Goal: Task Accomplishment & Management: Manage account settings

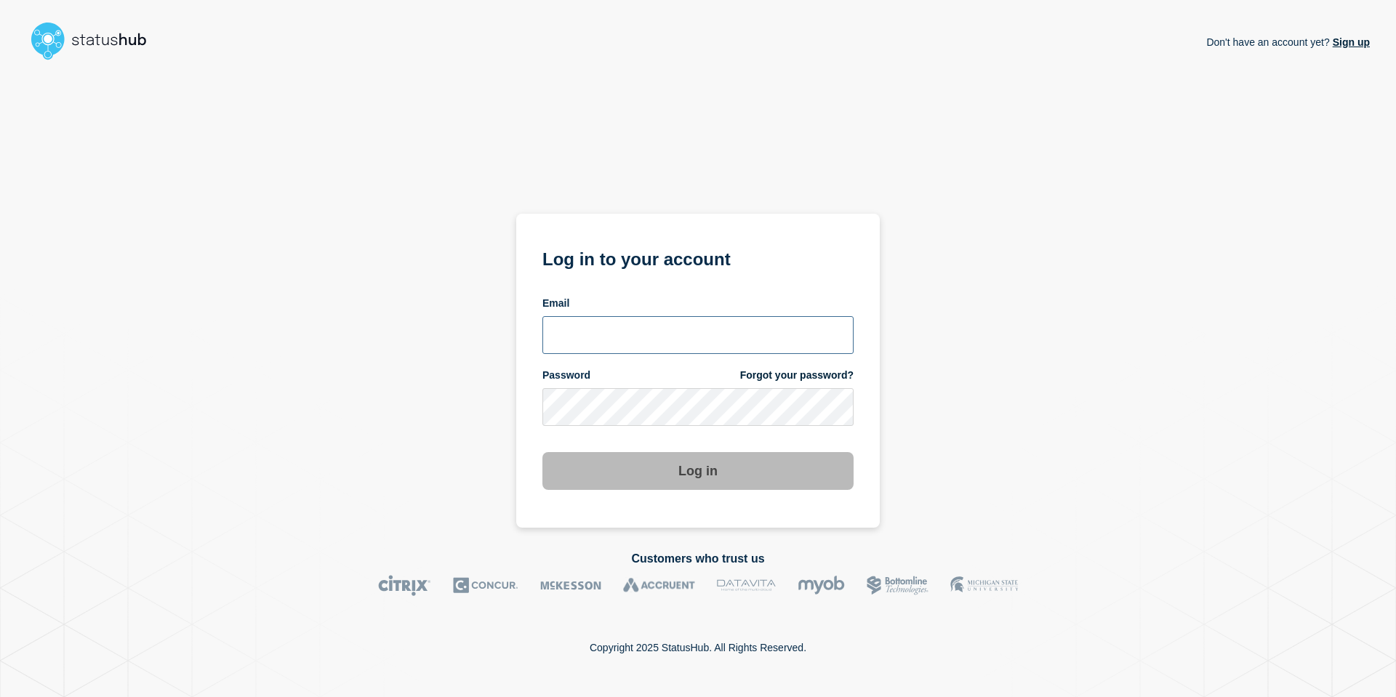
click at [680, 346] on input "email input" at bounding box center [697, 335] width 311 height 38
type input "andre.botha@theaccessgroup.com"
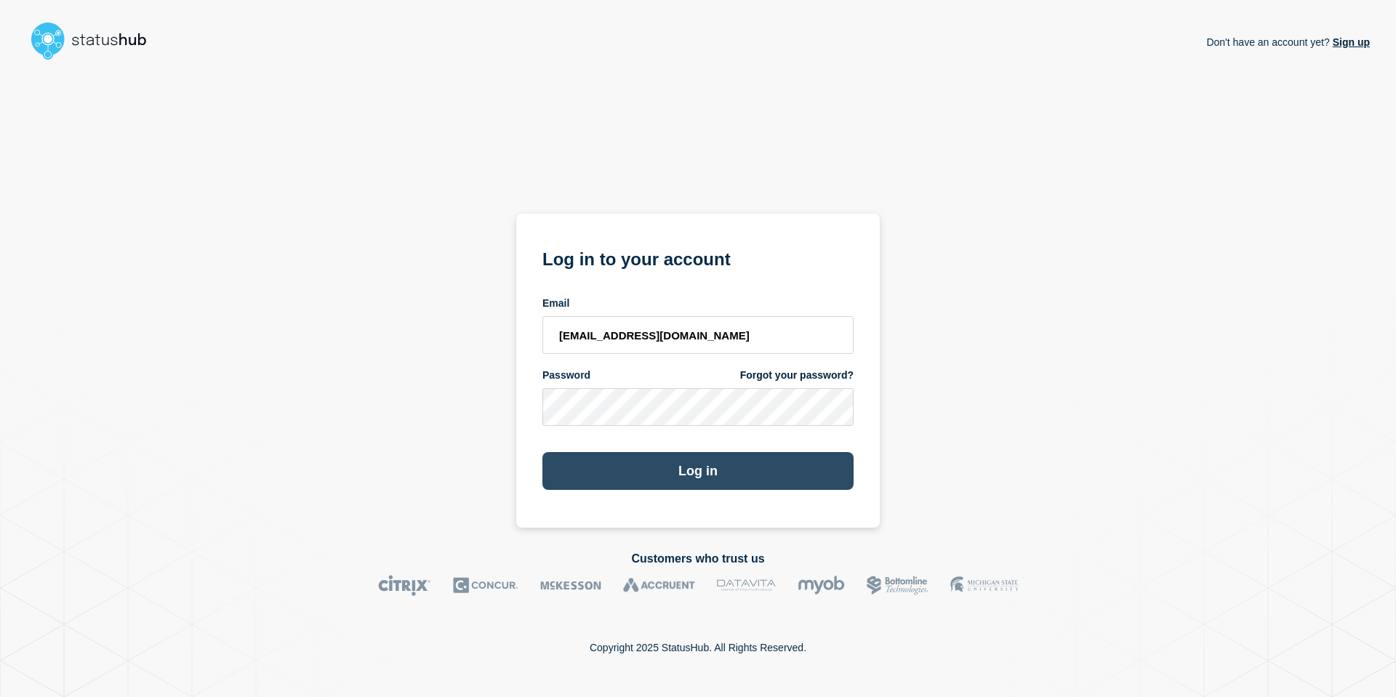
click at [718, 470] on button "Log in" at bounding box center [697, 471] width 311 height 38
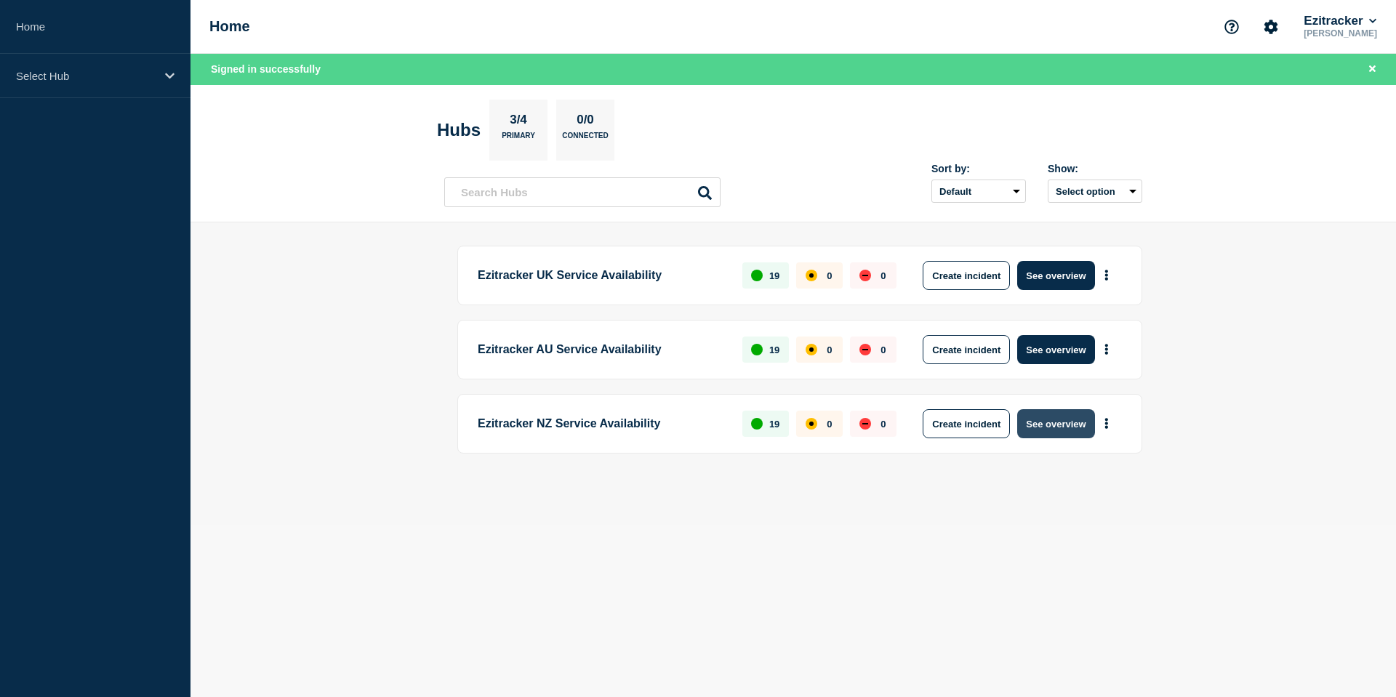
click at [1078, 427] on button "See overview" at bounding box center [1055, 423] width 77 height 29
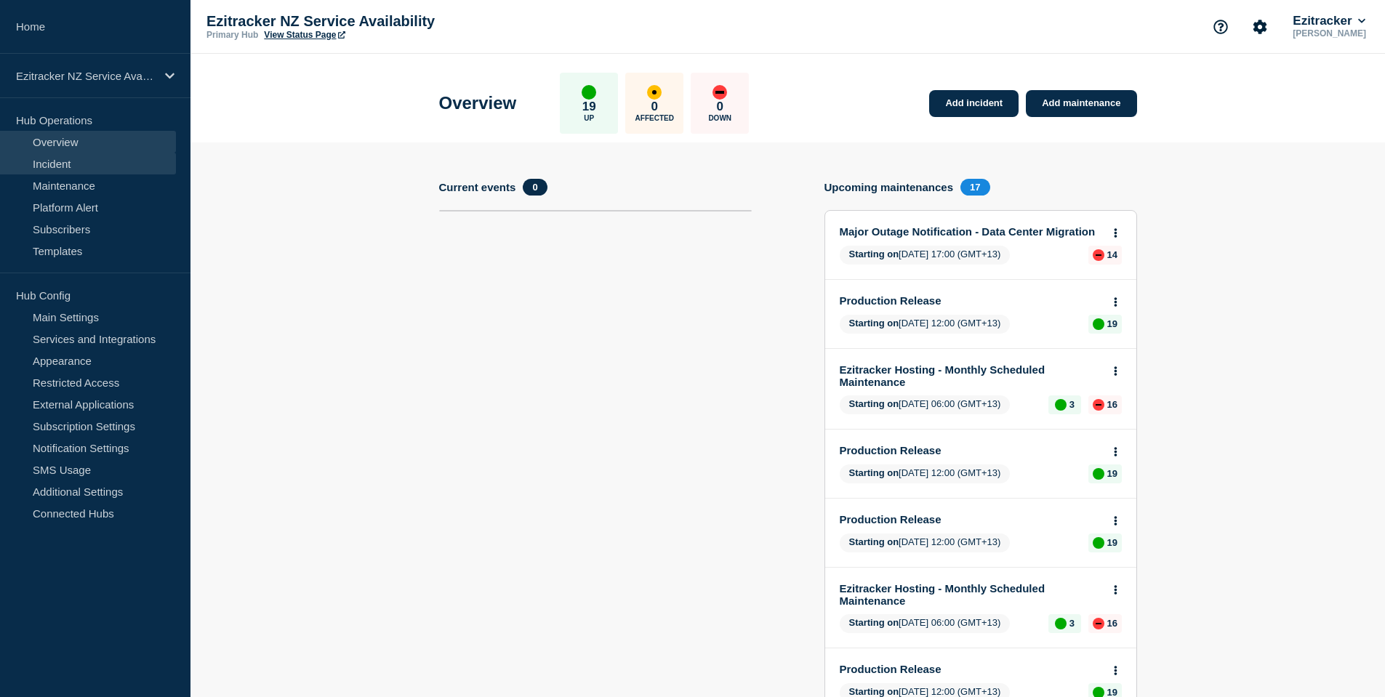
click at [69, 167] on link "Incident" at bounding box center [88, 164] width 176 height 22
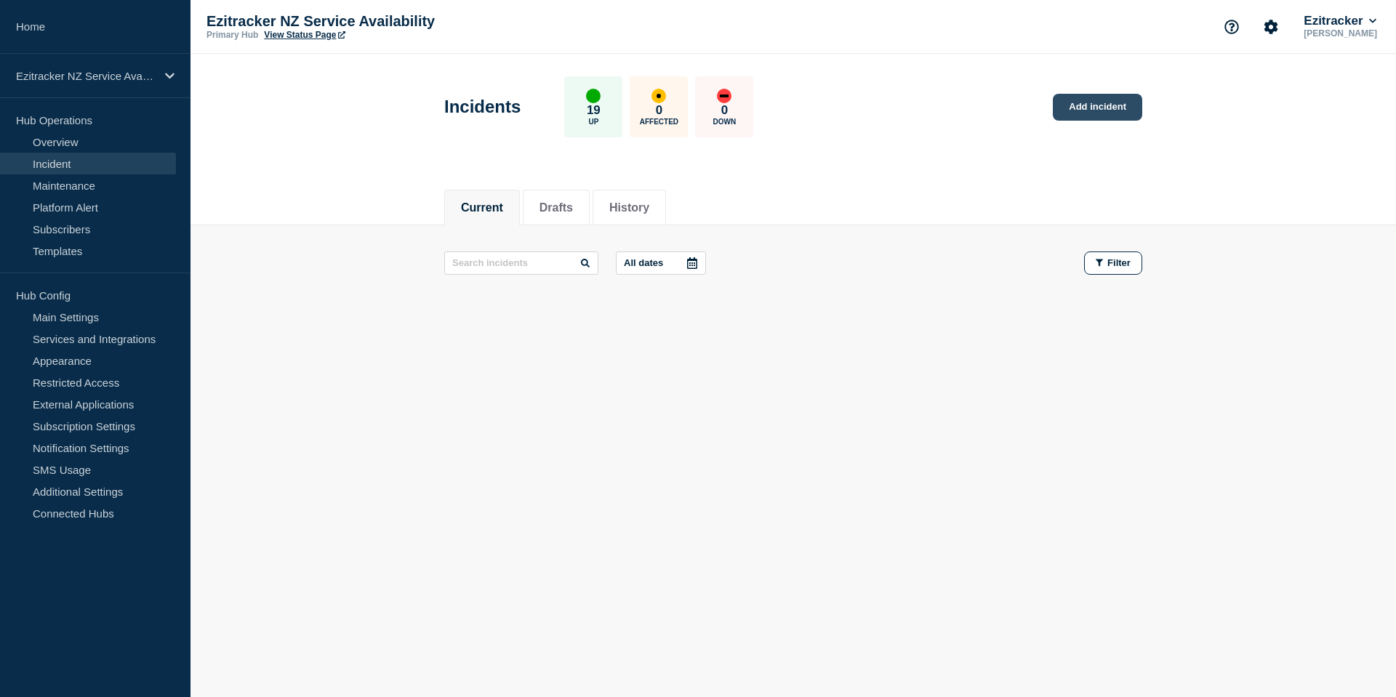
click at [1075, 106] on link "Add incident" at bounding box center [1097, 107] width 89 height 27
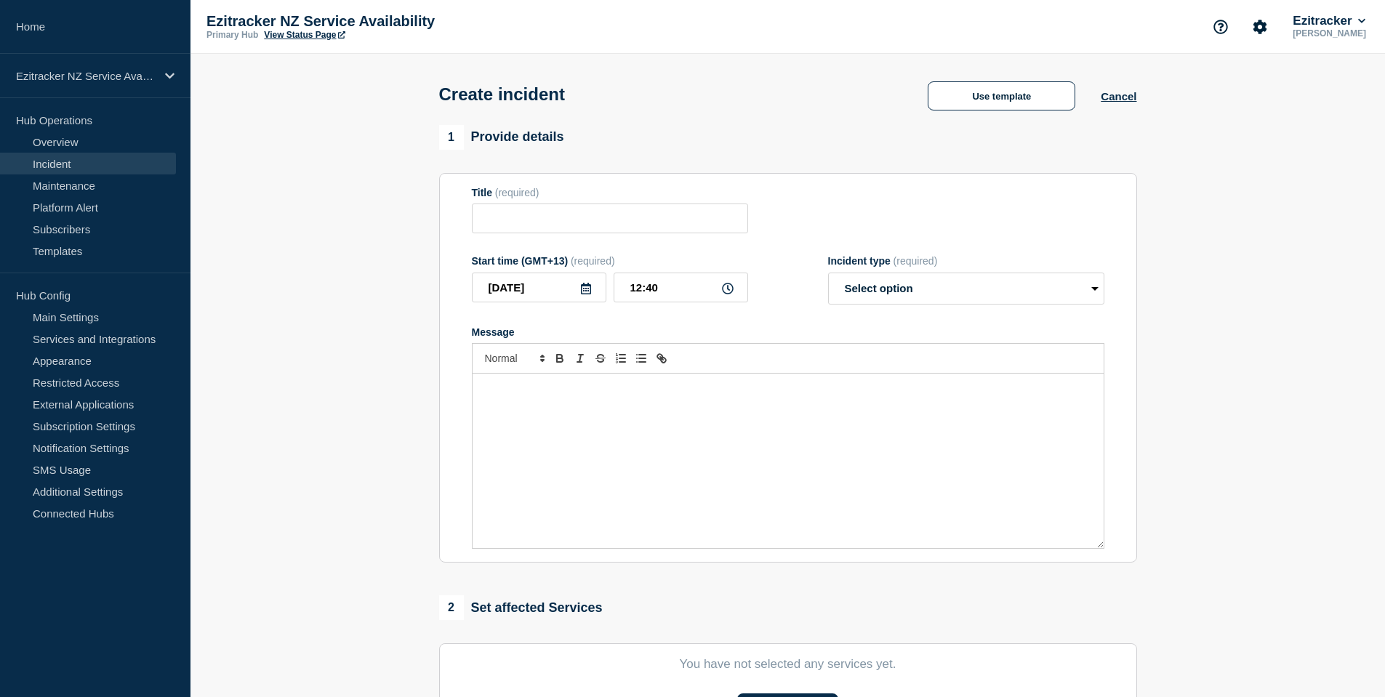
click at [583, 205] on div "Title (required)" at bounding box center [610, 210] width 276 height 47
click at [1017, 300] on select "Select option Investigating Identified Monitoring" at bounding box center [966, 289] width 276 height 32
click at [1126, 105] on div "Use template Cancel" at bounding box center [1019, 95] width 234 height 31
click at [1126, 102] on button "Cancel" at bounding box center [1119, 96] width 36 height 12
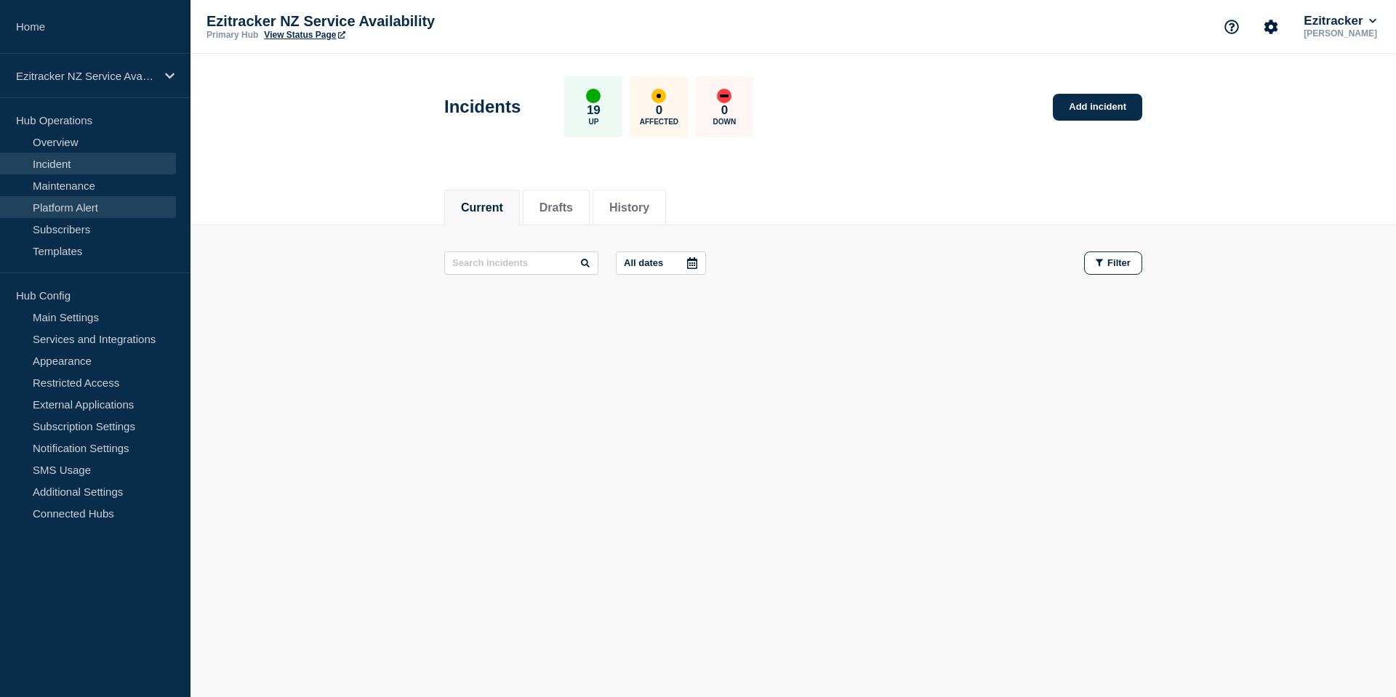
click at [68, 205] on link "Platform Alert" at bounding box center [88, 207] width 176 height 22
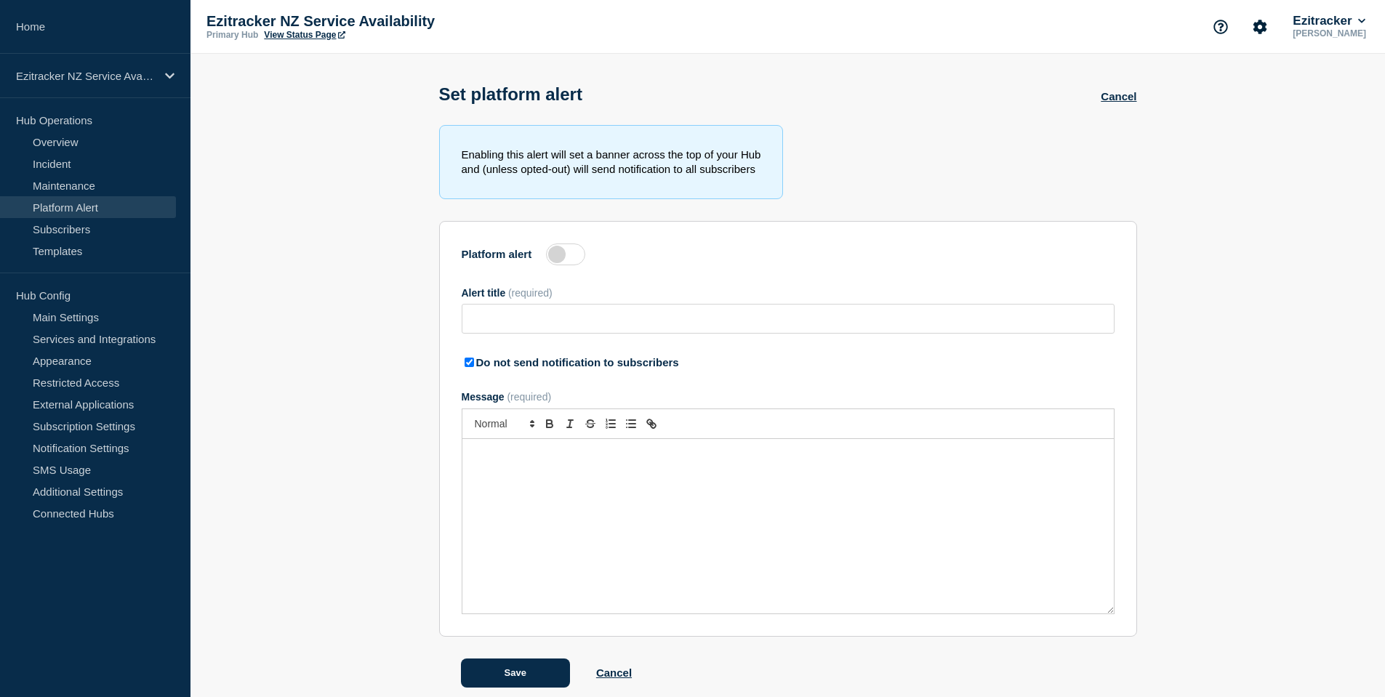
type input "Issue Resolved - Attendance Reports and Timesheets"
checkbox input "true"
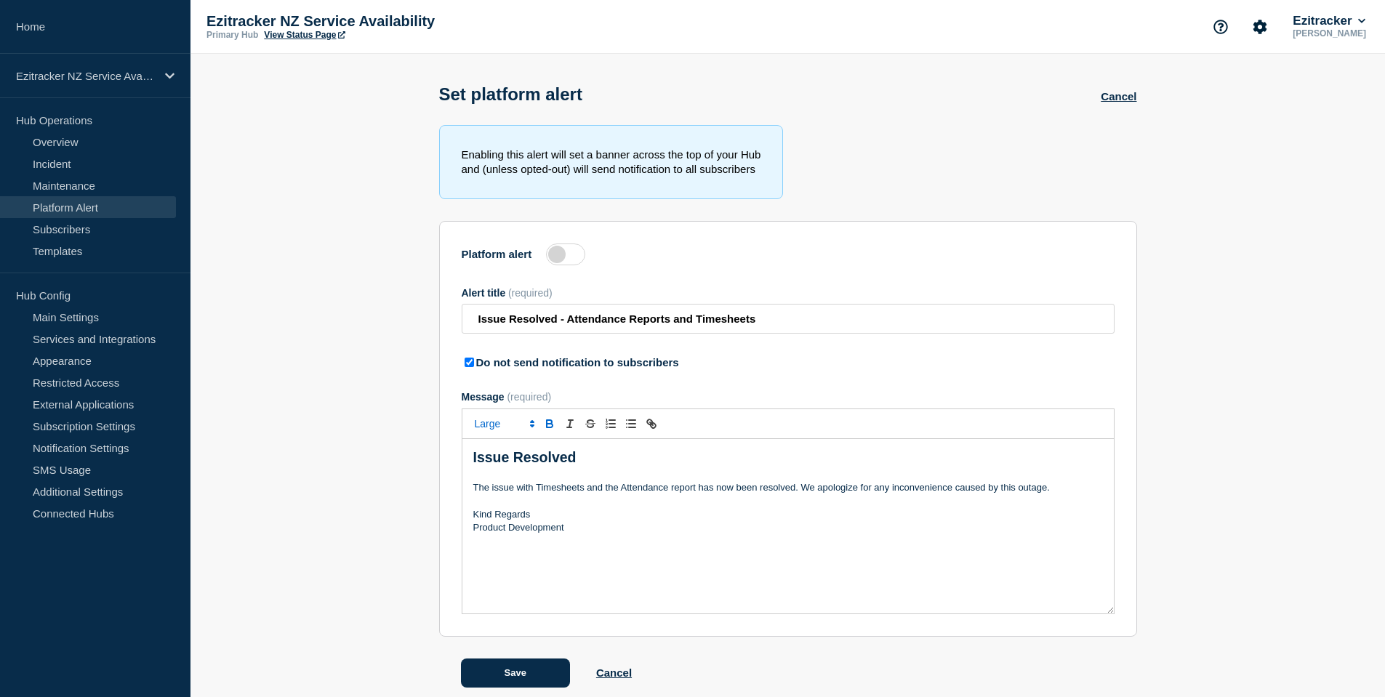
click at [571, 265] on label at bounding box center [565, 255] width 39 height 22
click at [0, 0] on input "Platform alert" at bounding box center [0, 0] width 0 height 0
click at [842, 325] on input "Issue Resolved - Attendance Reports and Timesheets" at bounding box center [788, 319] width 653 height 30
type input "Upcoming Data Centre Migration"
click at [103, 144] on link "Overview" at bounding box center [88, 142] width 176 height 22
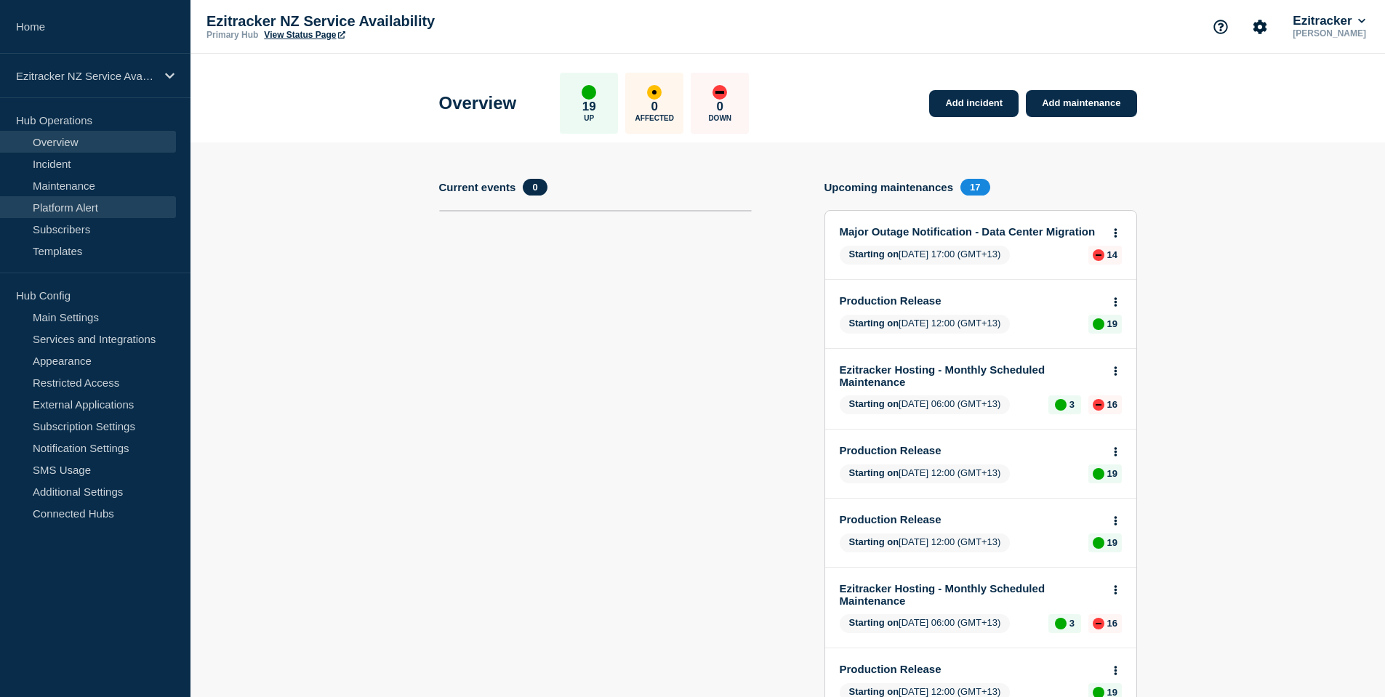
click at [75, 204] on link "Platform Alert" at bounding box center [88, 207] width 176 height 22
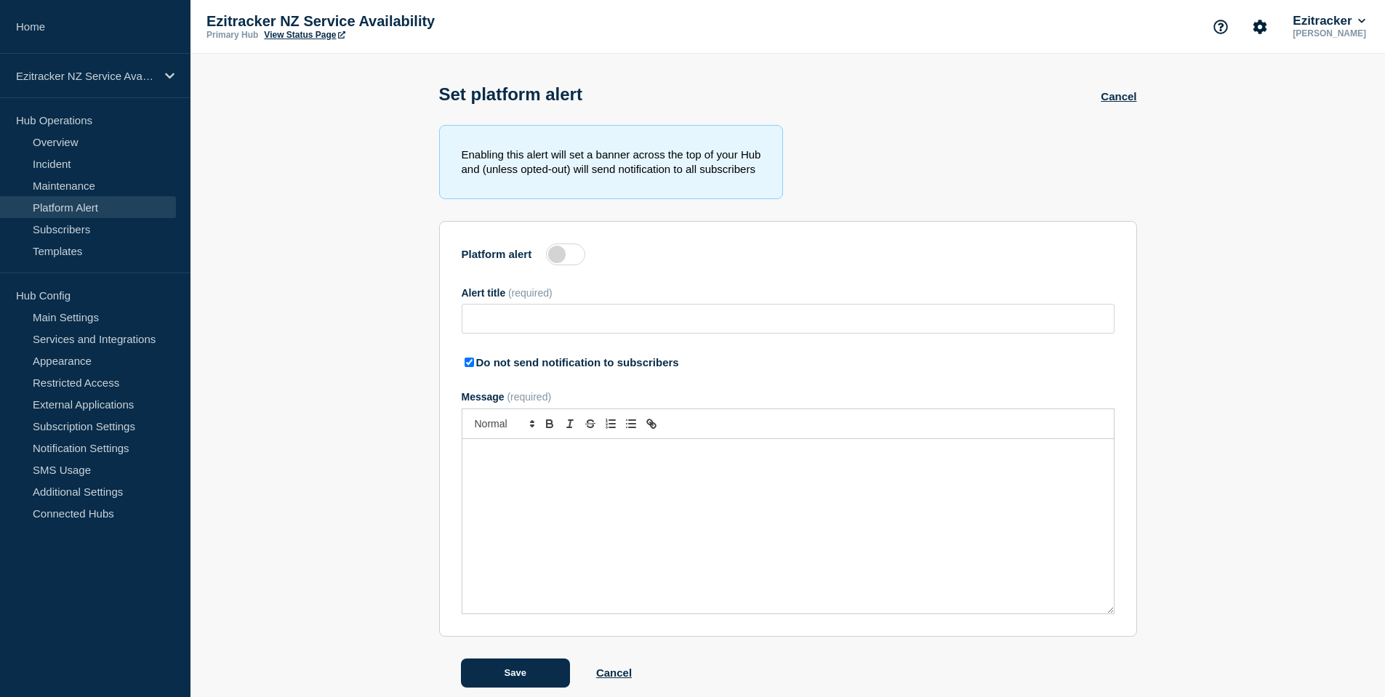
type input "Issue Resolved - Attendance Reports and Timesheets"
checkbox input "true"
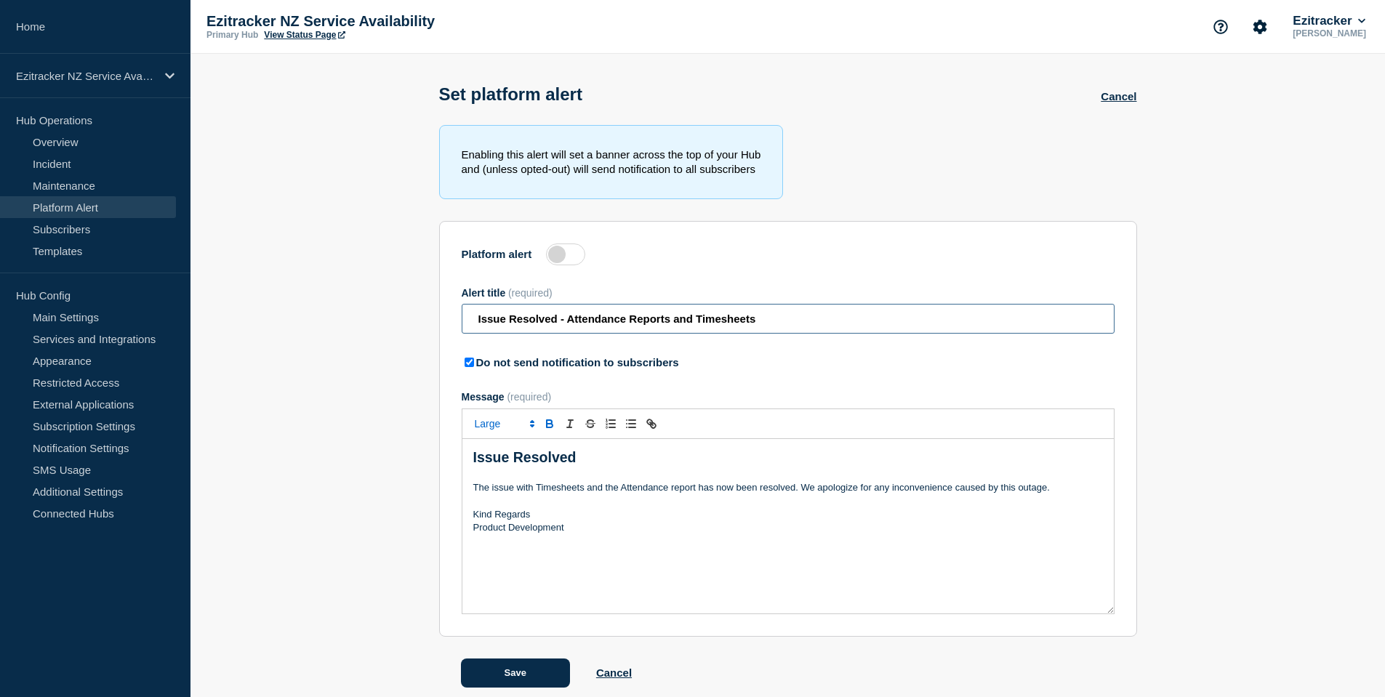
drag, startPoint x: 813, startPoint y: 317, endPoint x: 370, endPoint y: 302, distance: 443.7
click at [370, 302] on section "Enabling this alert will set a banner across the top of your Hub and (unless op…" at bounding box center [787, 406] width 1194 height 563
type input "Upcoming Data centre migration"
click at [590, 489] on p "The issue with Timesheets and the Attendance report has now been resolved. We a…" at bounding box center [788, 487] width 630 height 13
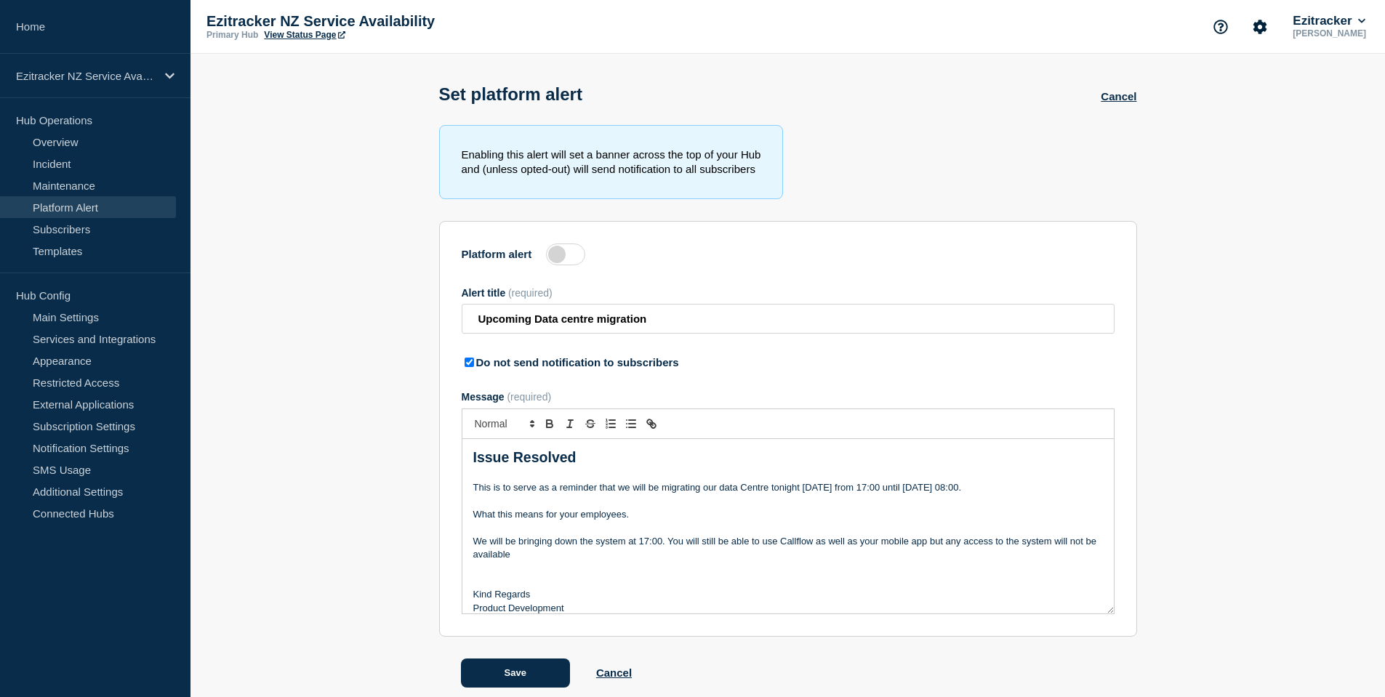
click at [795, 544] on p "We will be bringing down the system at 17:00. You will still be able to use Cal…" at bounding box center [788, 548] width 630 height 27
click at [576, 552] on p "We will be bringing down the system at 17:00. You will still be able to use Cal…" at bounding box center [788, 548] width 630 height 27
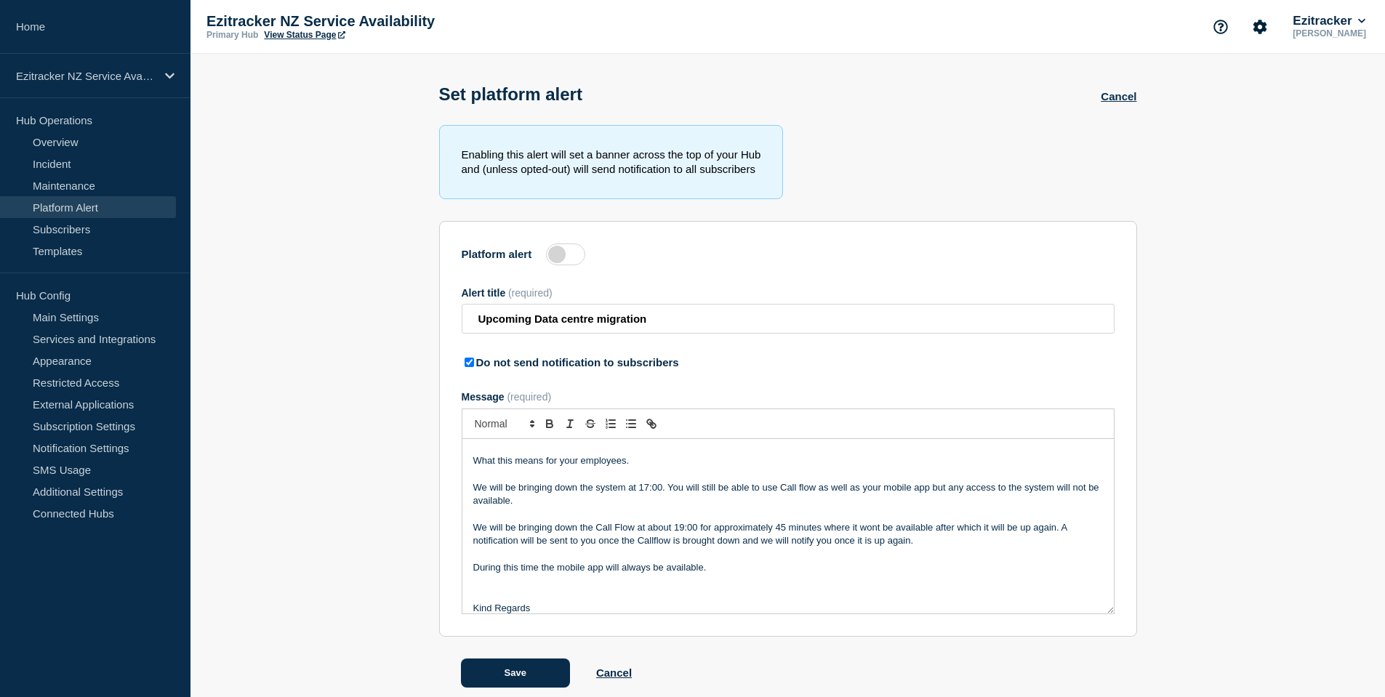
scroll to position [68, 0]
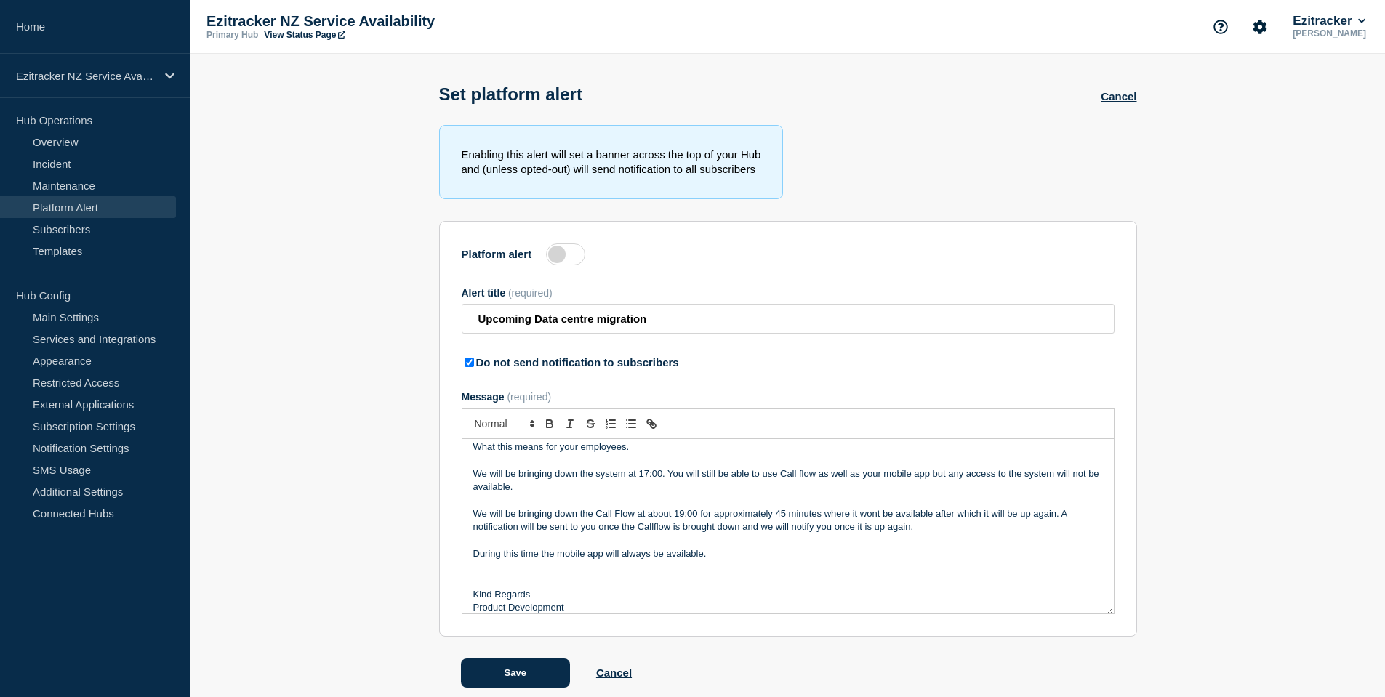
copy div "Important Notice This is to serve as a reminder that we will be migrating our d…"
click at [664, 541] on p "Message" at bounding box center [788, 540] width 630 height 13
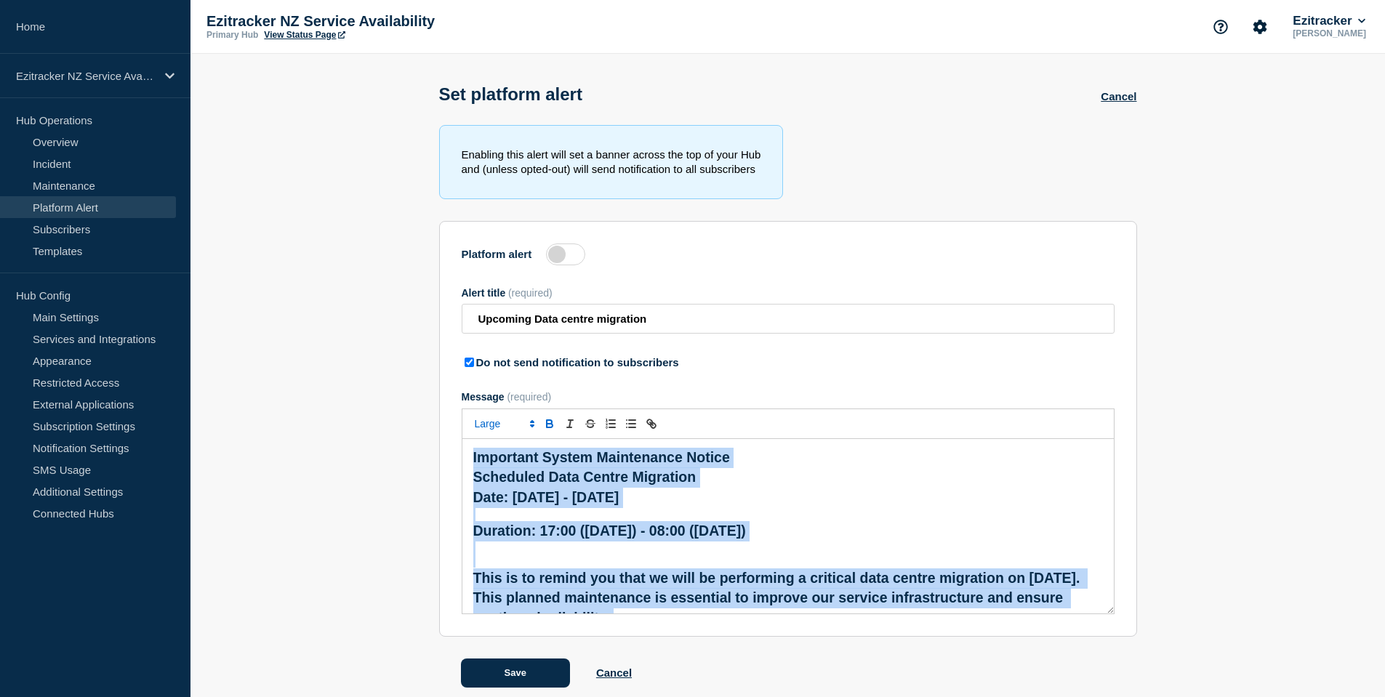
scroll to position [10, 0]
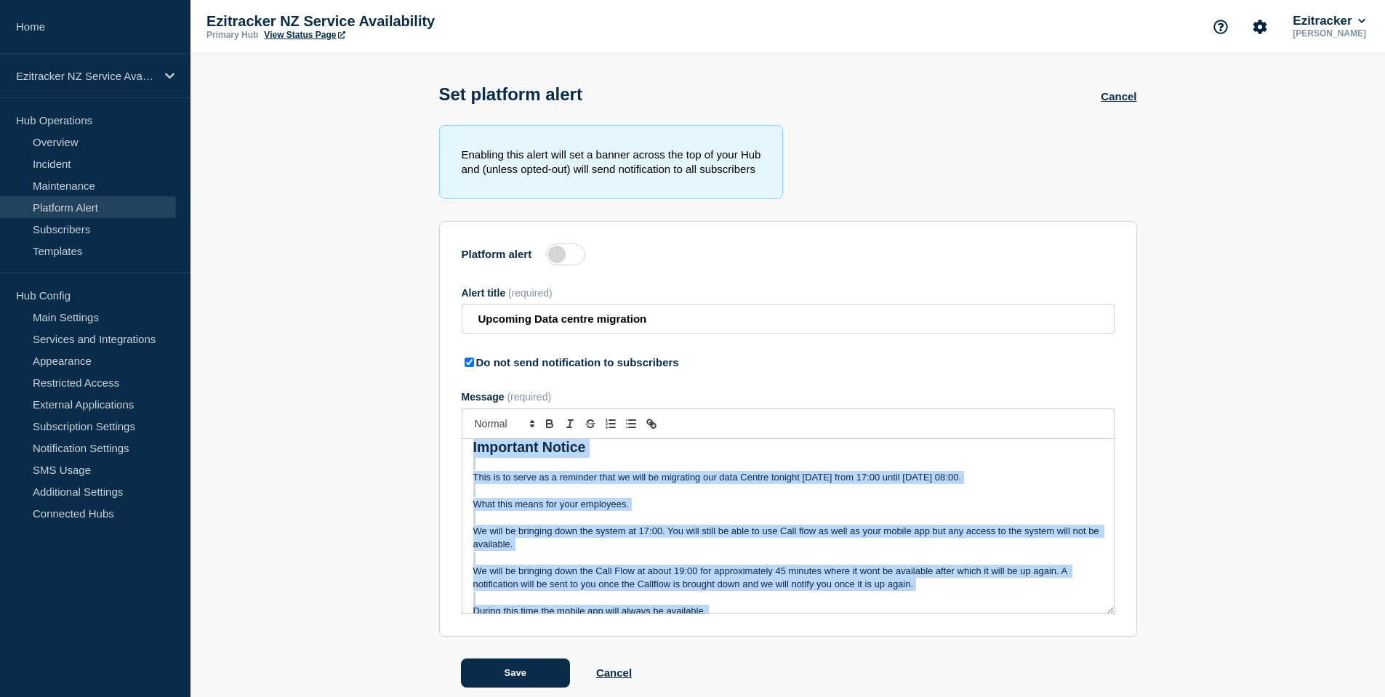
click at [615, 507] on p "What this means for your employees." at bounding box center [788, 504] width 630 height 13
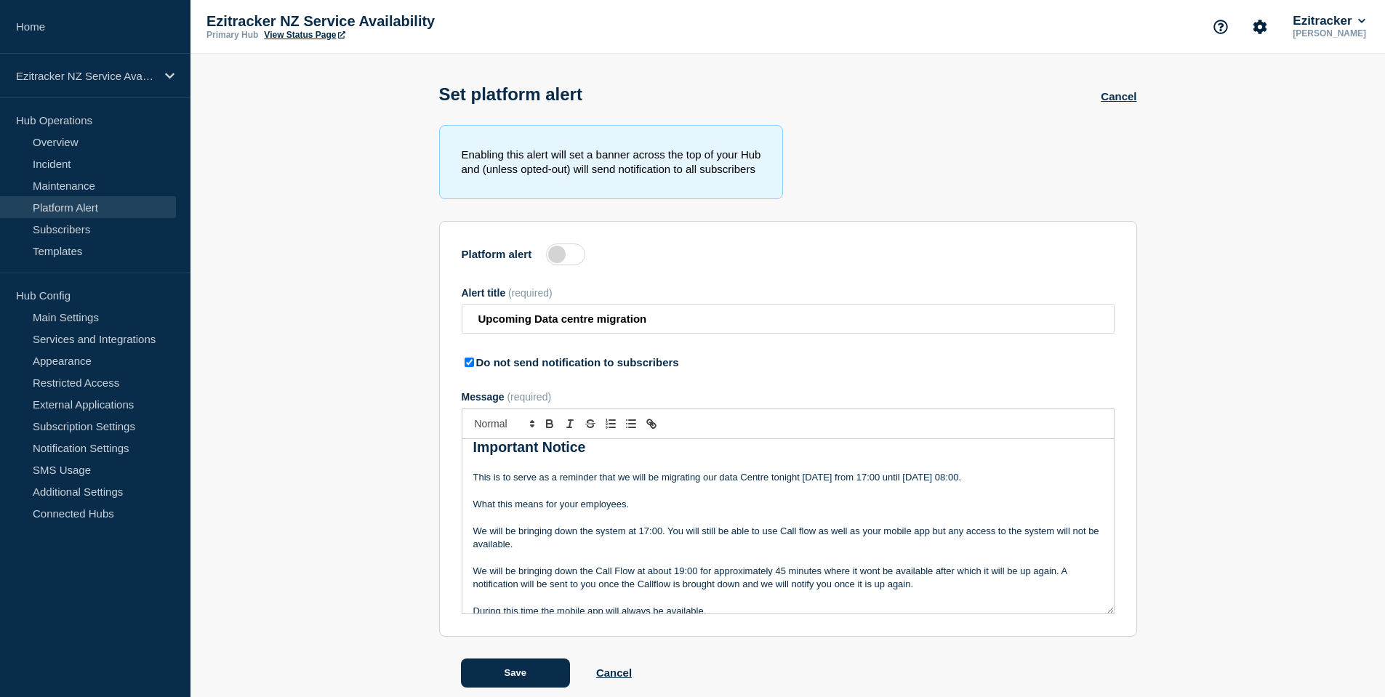
click at [615, 484] on p "This is to serve as a reminder that we will be migrating our data Centre tonigh…" at bounding box center [788, 477] width 630 height 13
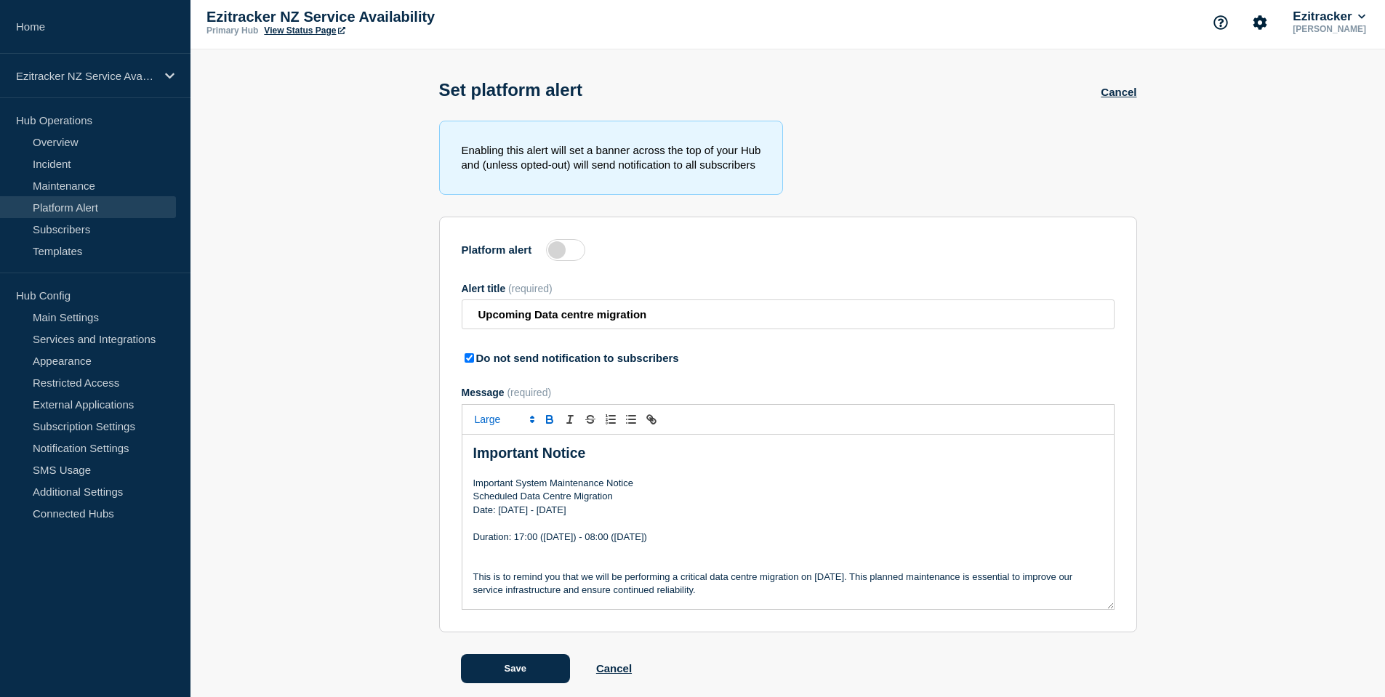
scroll to position [0, 0]
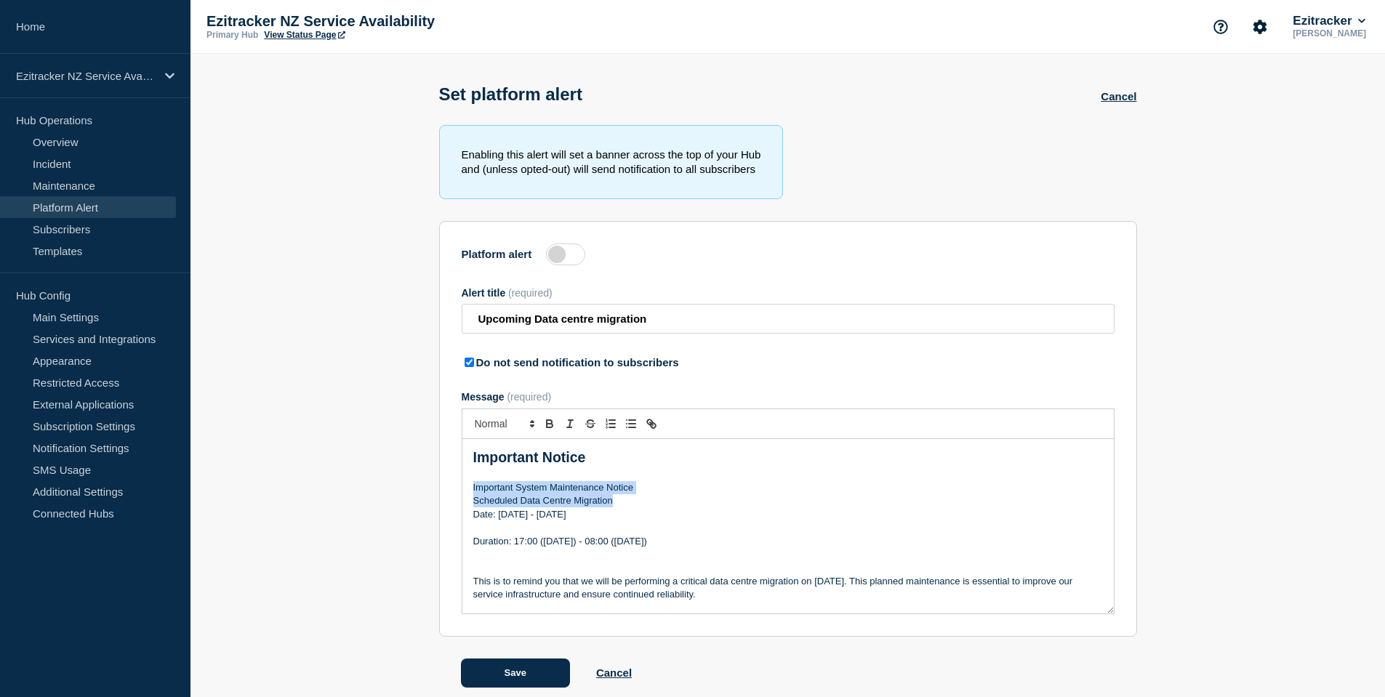
copy div "Important System Maintenance Notice Scheduled Data Centre Migration"
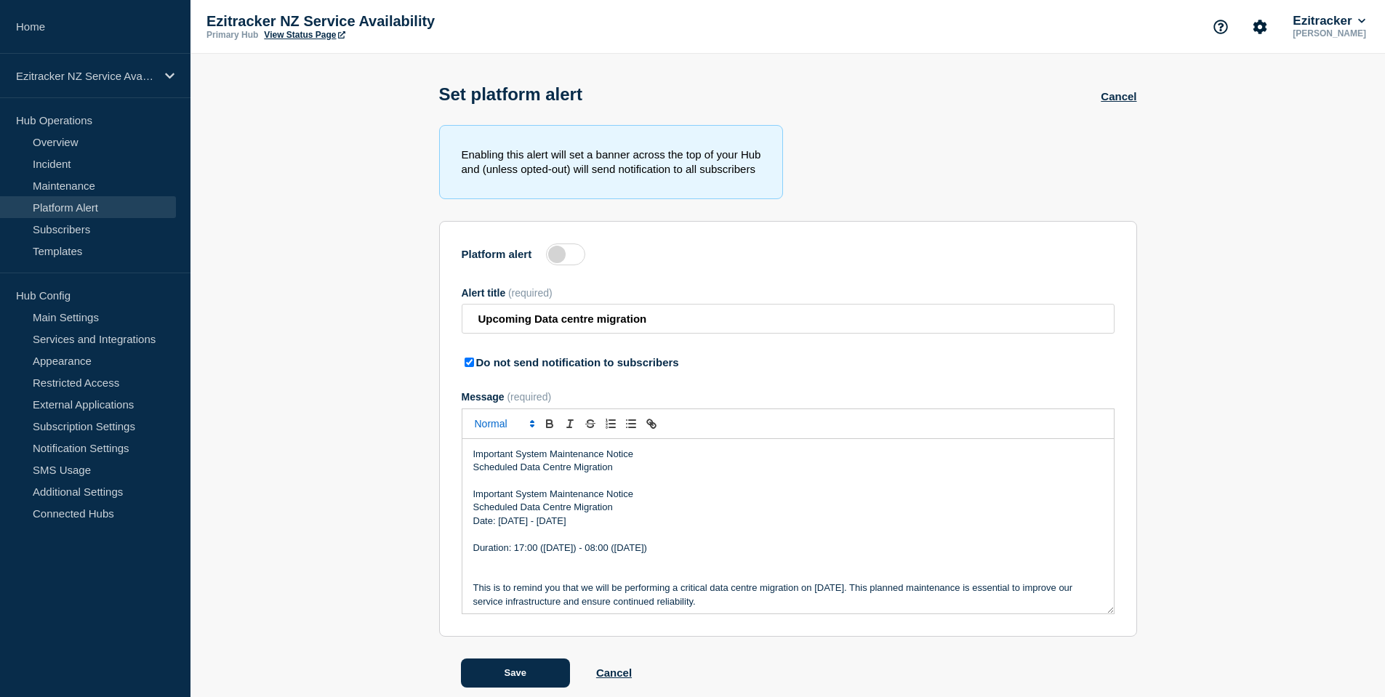
click at [507, 429] on span "Font size" at bounding box center [503, 423] width 71 height 17
click at [502, 494] on span "submenu" at bounding box center [504, 484] width 58 height 23
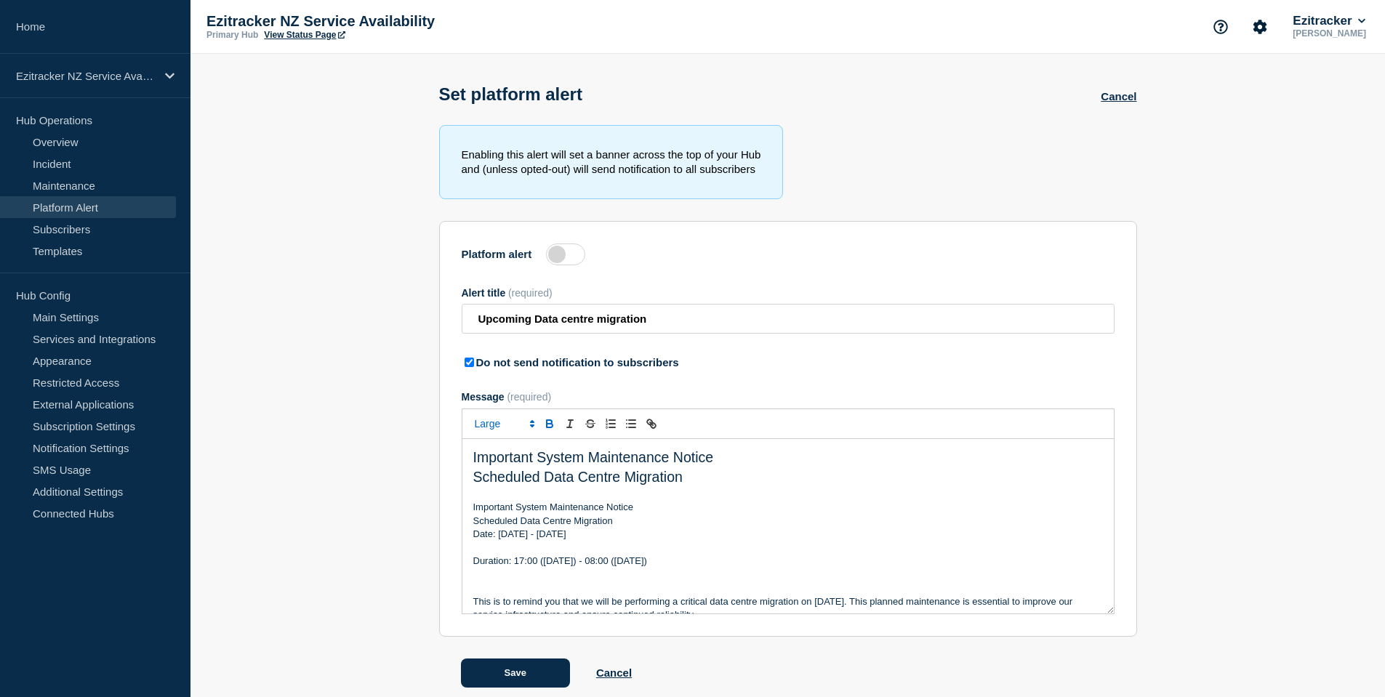
click at [550, 422] on icon "Toggle bold text" at bounding box center [549, 423] width 13 height 13
click at [563, 514] on p "Important System Maintenance Notice" at bounding box center [788, 507] width 630 height 13
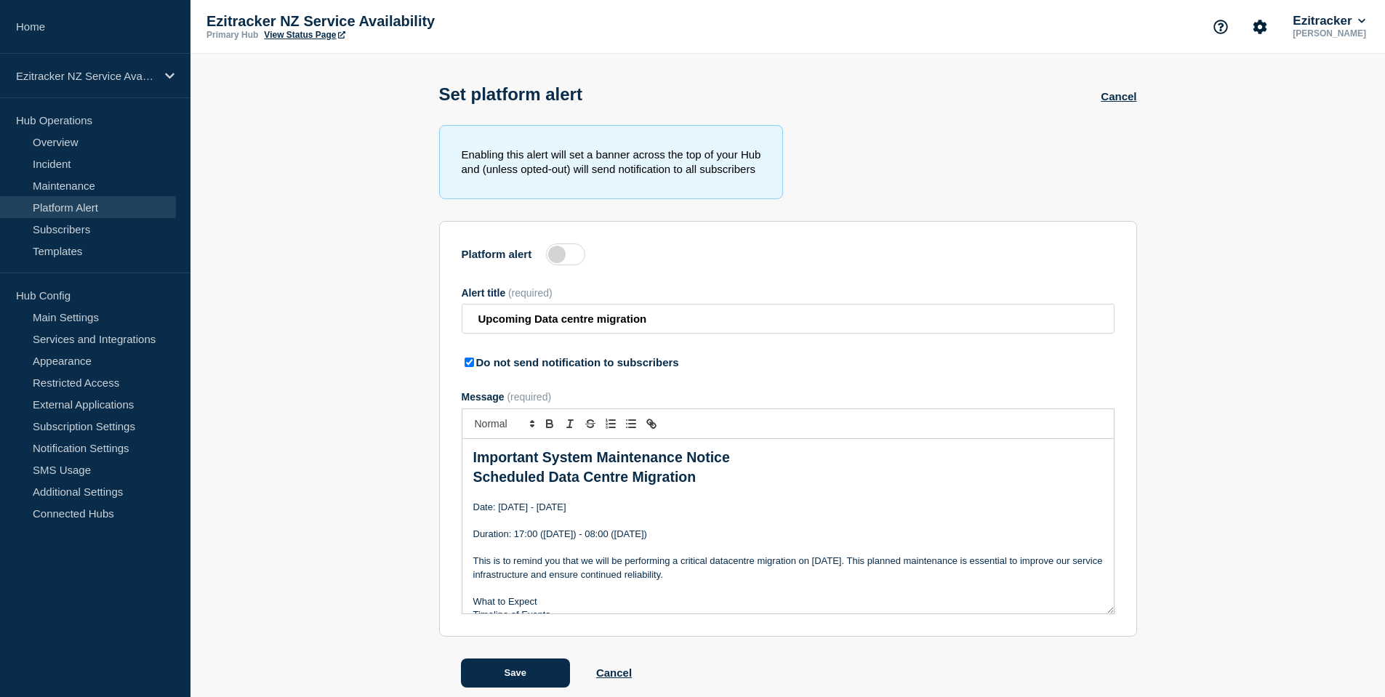
click at [558, 253] on label at bounding box center [565, 255] width 39 height 22
click at [0, 0] on input "Platform alert" at bounding box center [0, 0] width 0 height 0
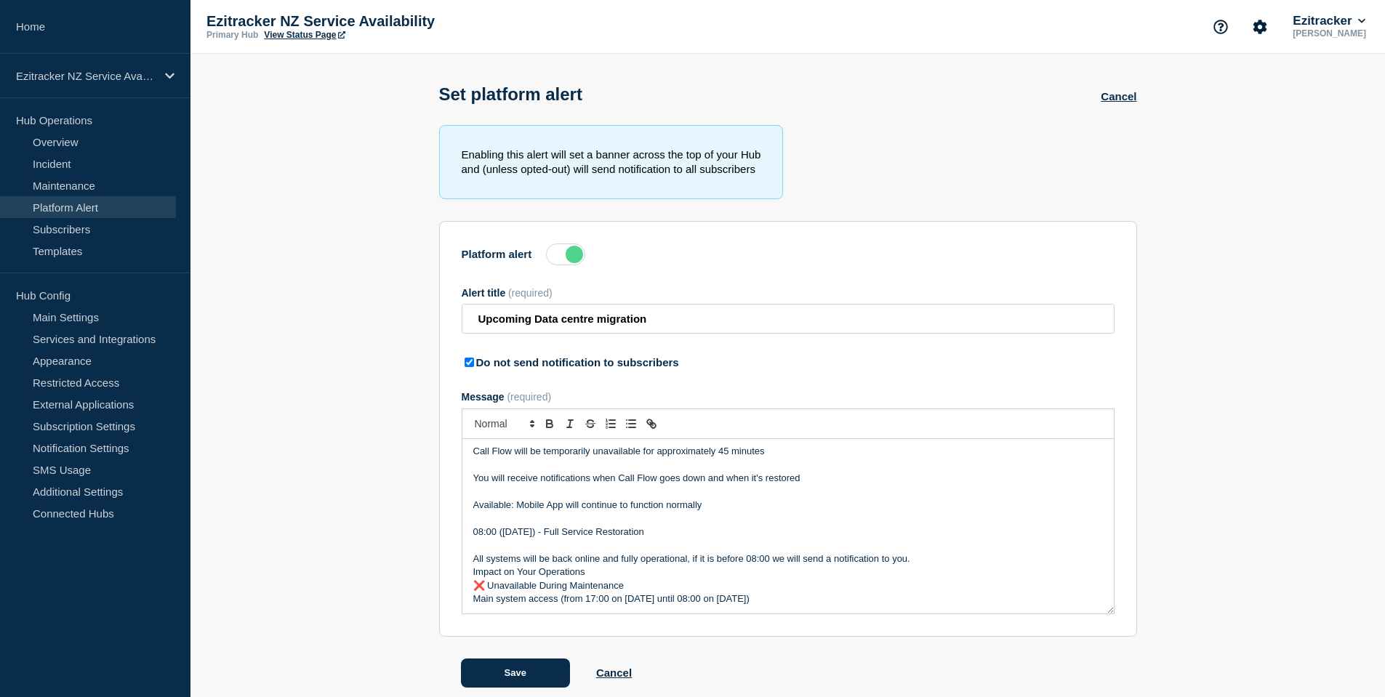
scroll to position [363, 0]
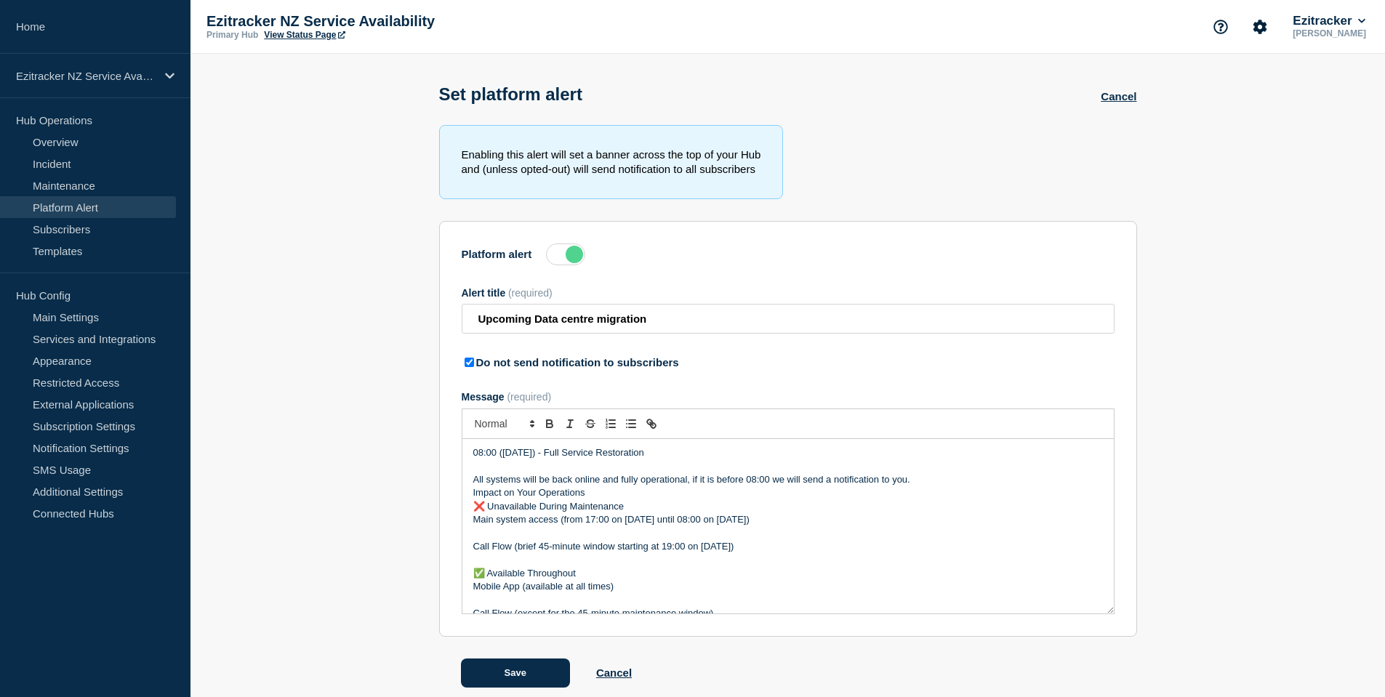
click at [467, 365] on input "Do not send notification to subscribers" at bounding box center [469, 362] width 9 height 9
checkbox input "false"
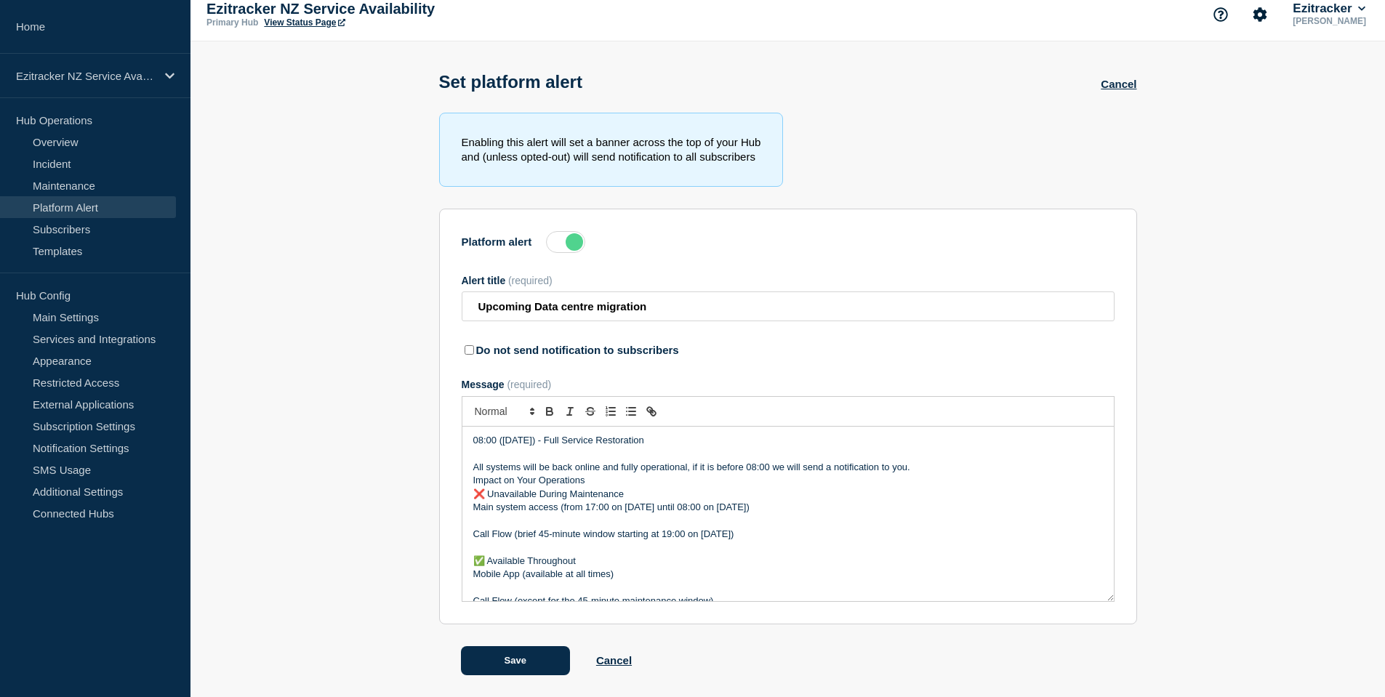
scroll to position [16, 0]
click at [700, 312] on input "Upcoming Data centre migration" at bounding box center [788, 307] width 653 height 30
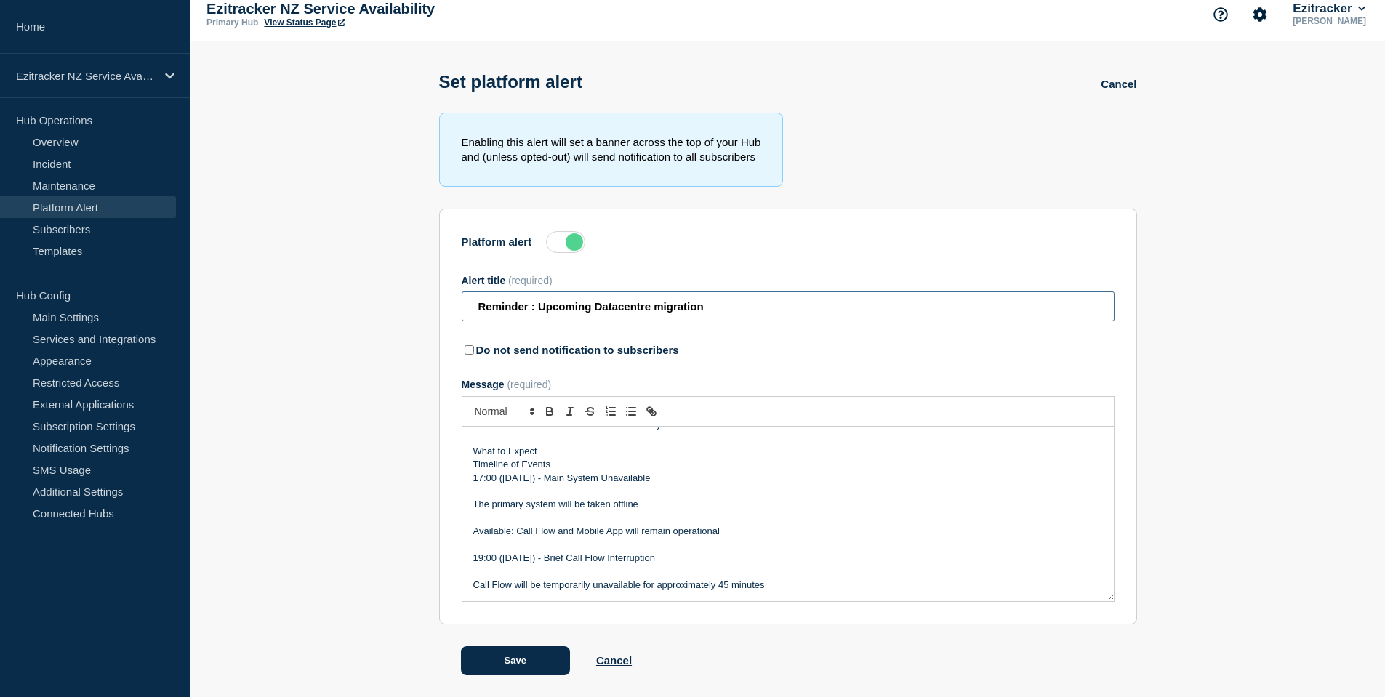
scroll to position [0, 0]
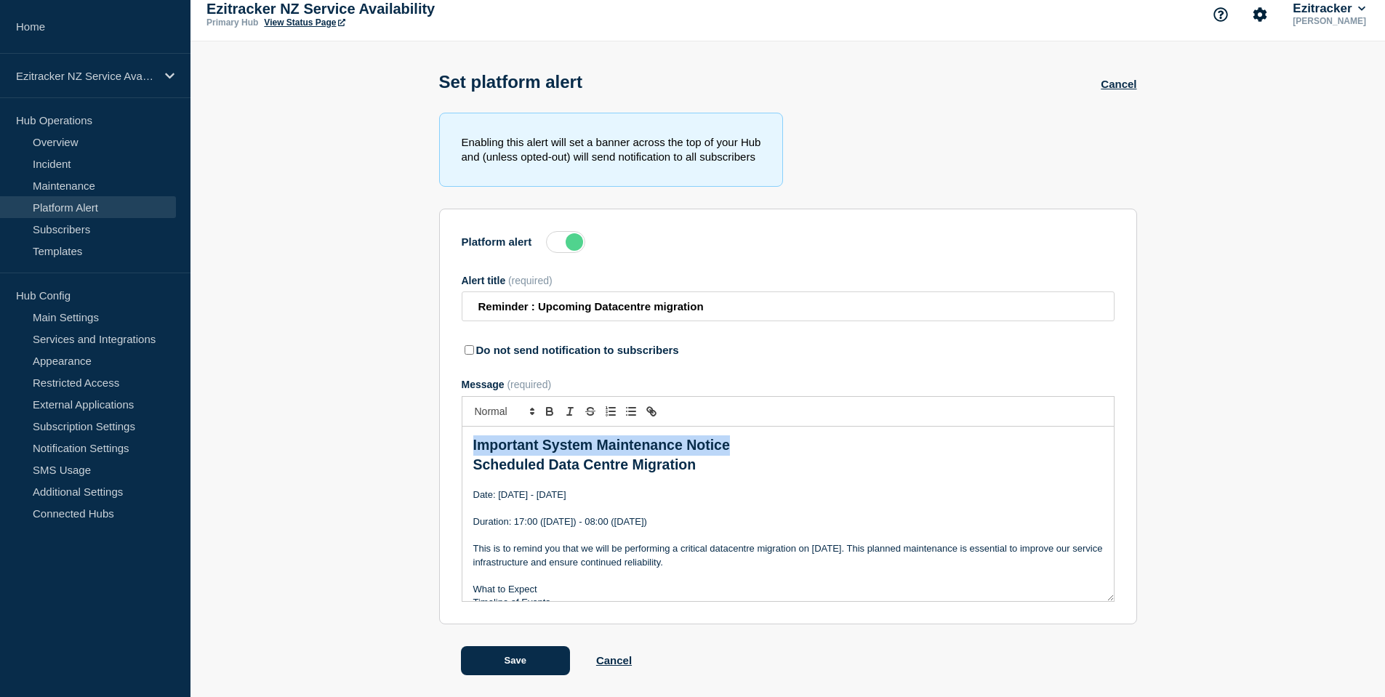
drag, startPoint x: 733, startPoint y: 444, endPoint x: 454, endPoint y: 445, distance: 278.4
click at [454, 445] on section "Platform alert Alert title (required) Reminder : Upcoming Datacentre migration …" at bounding box center [788, 417] width 698 height 416
copy strong "Important System Maintenance Notice"
drag, startPoint x: 527, startPoint y: 305, endPoint x: 374, endPoint y: 305, distance: 152.7
click at [374, 305] on section "Enabling this alert will set a banner across the top of your Hub and (unless op…" at bounding box center [787, 394] width 1194 height 563
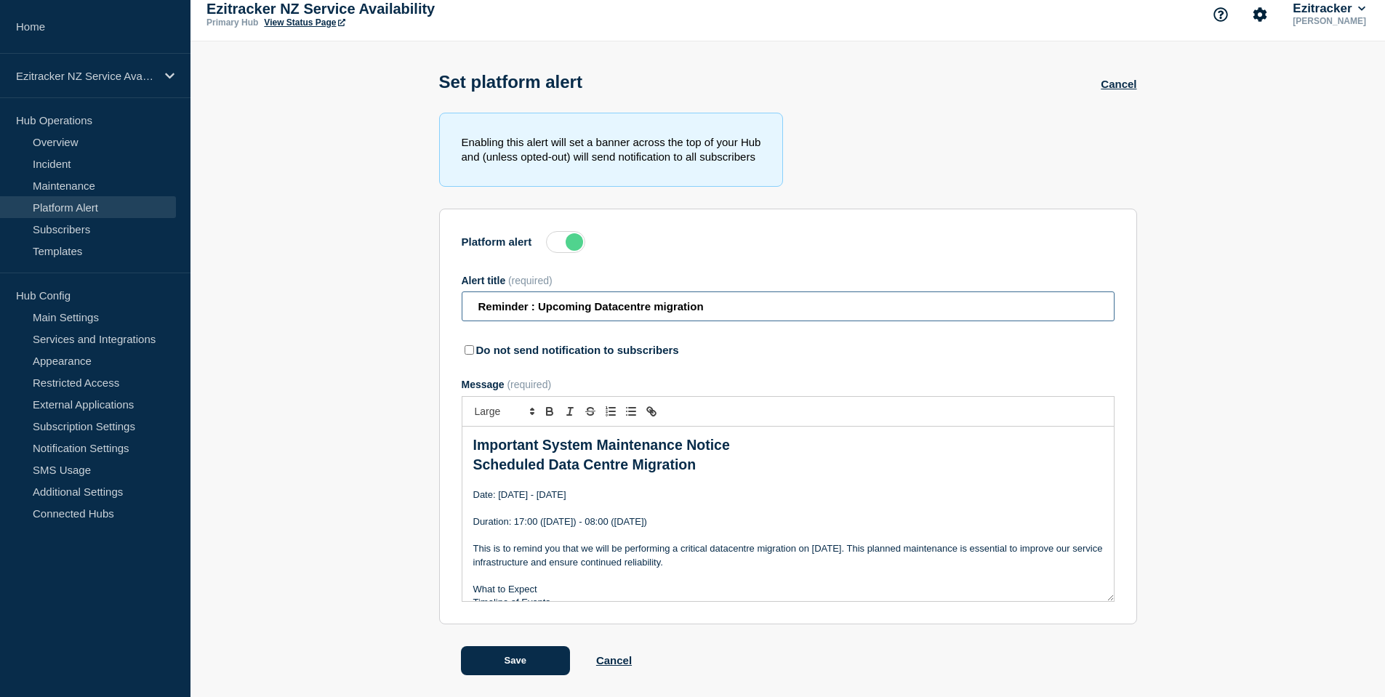
paste input "Important System Maintenance Notice"
type input "Important System Maintenance Notice : Upcoming Datacentre migration"
click at [492, 663] on button "Save" at bounding box center [515, 660] width 109 height 29
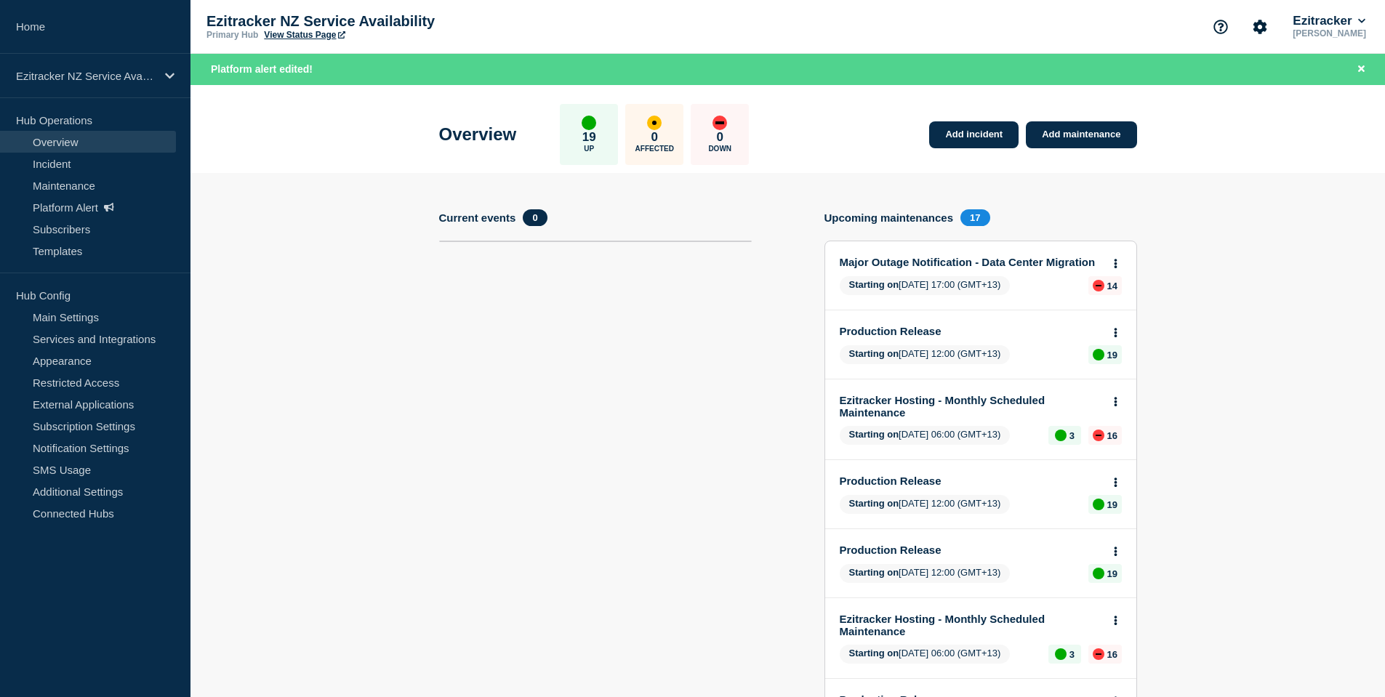
click at [311, 36] on link "View Status Page" at bounding box center [304, 35] width 81 height 10
